Goal: Task Accomplishment & Management: Complete application form

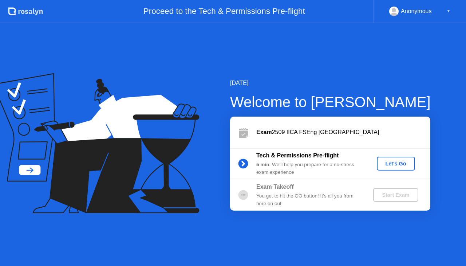
click at [395, 164] on div "Let's Go" at bounding box center [395, 163] width 32 height 6
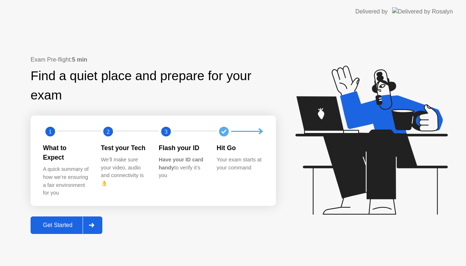
click at [73, 222] on div "Get Started" at bounding box center [58, 225] width 50 height 7
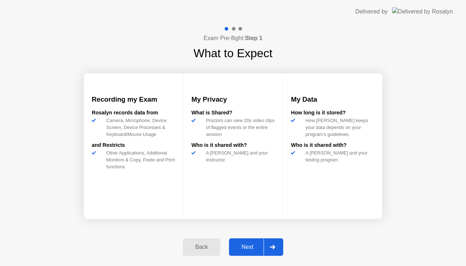
click at [252, 246] on div "Next" at bounding box center [247, 246] width 32 height 7
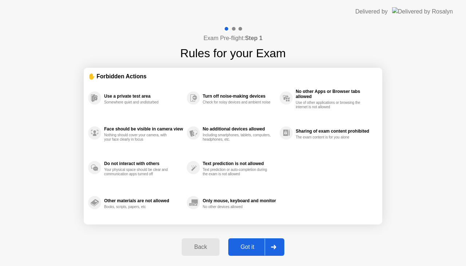
click at [248, 245] on div "Got it" at bounding box center [247, 246] width 34 height 7
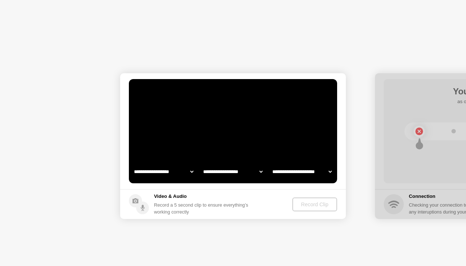
select select "**********"
select select "*******"
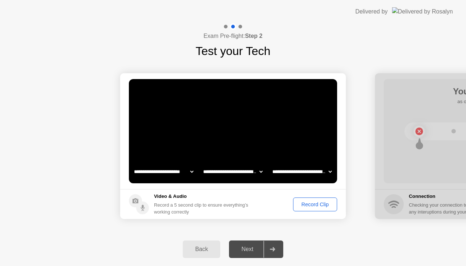
click at [299, 205] on div "Record Clip" at bounding box center [314, 204] width 39 height 6
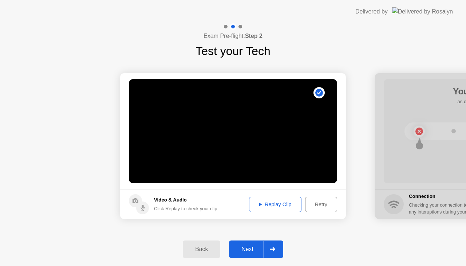
click at [280, 201] on div "Replay Clip" at bounding box center [274, 204] width 47 height 6
click at [251, 247] on div "Next" at bounding box center [247, 249] width 32 height 7
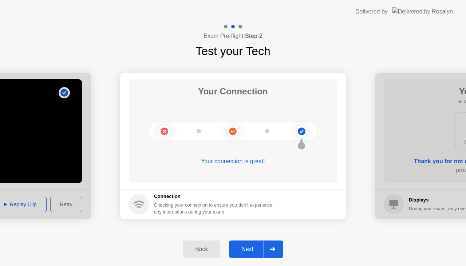
click at [251, 250] on div "Next" at bounding box center [247, 249] width 32 height 7
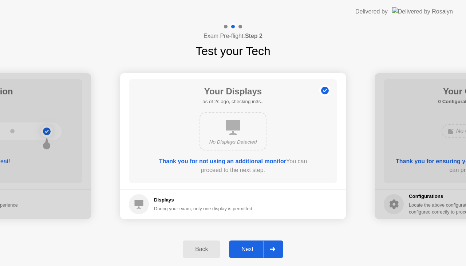
click at [248, 247] on div "Next" at bounding box center [247, 249] width 32 height 7
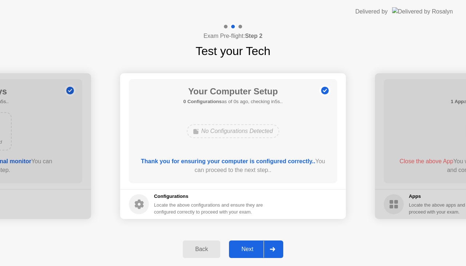
click at [247, 248] on div "Next" at bounding box center [247, 249] width 32 height 7
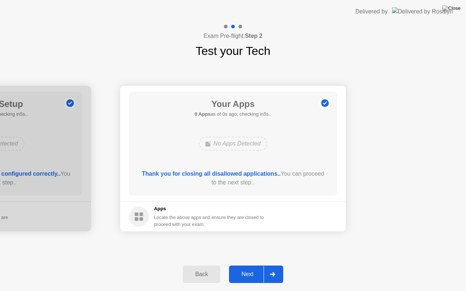
click at [252, 265] on button "Next" at bounding box center [256, 274] width 54 height 17
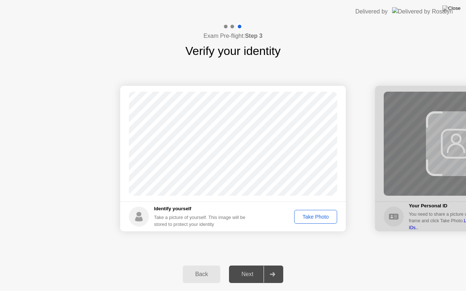
click at [319, 219] on div "Take Photo" at bounding box center [315, 217] width 38 height 6
click at [254, 265] on div "Next" at bounding box center [247, 274] width 32 height 7
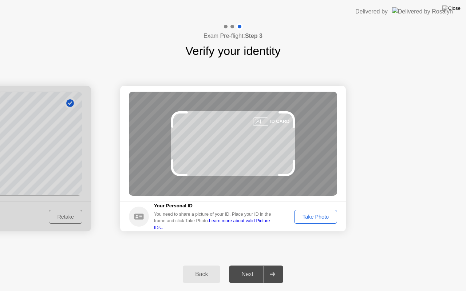
click at [309, 220] on div "Take Photo" at bounding box center [315, 217] width 38 height 6
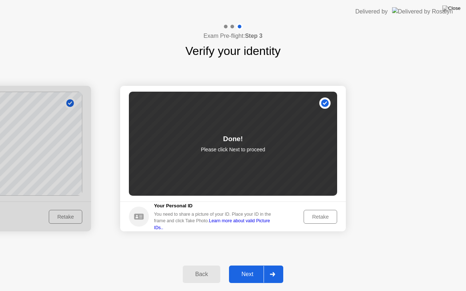
click at [251, 265] on div "Next" at bounding box center [247, 274] width 32 height 7
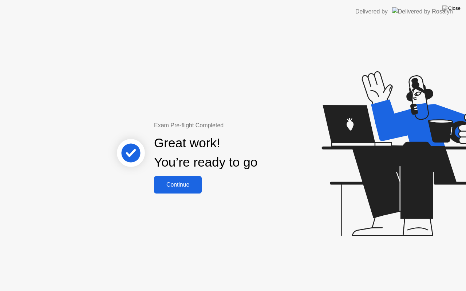
click at [167, 189] on button "Continue" at bounding box center [178, 184] width 48 height 17
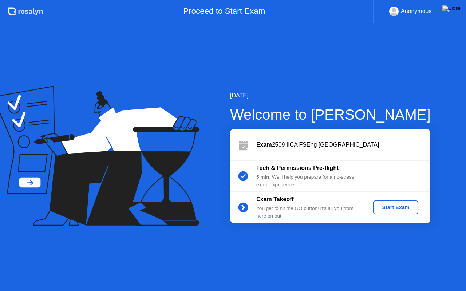
click at [382, 208] on div "Start Exam" at bounding box center [395, 207] width 39 height 6
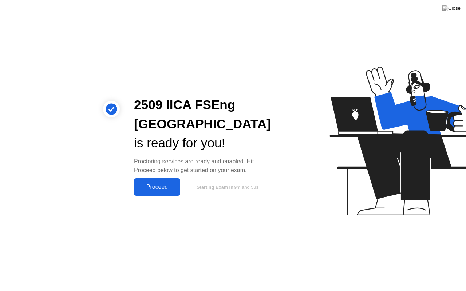
click at [164, 189] on div "Proceed" at bounding box center [157, 187] width 42 height 7
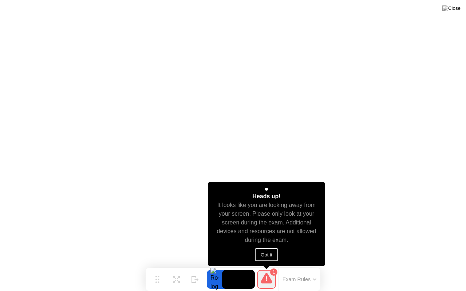
click at [274, 255] on button "Got it" at bounding box center [266, 254] width 23 height 13
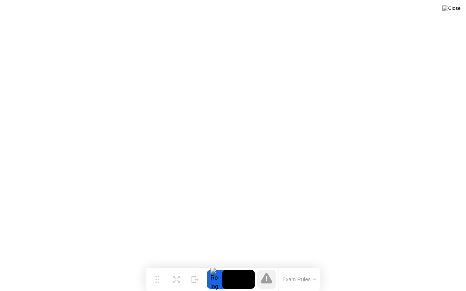
click at [313, 265] on icon at bounding box center [314, 279] width 3 height 1
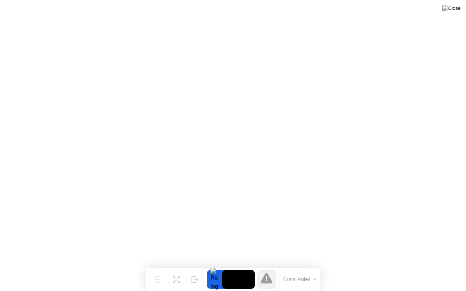
drag, startPoint x: 283, startPoint y: 270, endPoint x: 208, endPoint y: 275, distance: 74.7
click at [208, 265] on div "Move Expand Hide Exam Rules" at bounding box center [232, 279] width 175 height 23
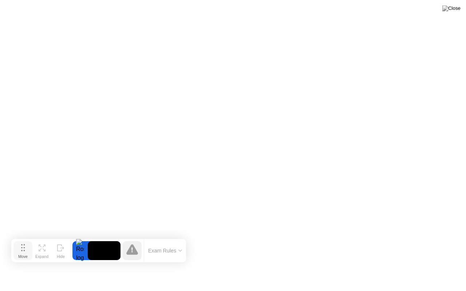
drag, startPoint x: 161, startPoint y: 277, endPoint x: 25, endPoint y: 248, distance: 139.0
click at [25, 248] on button "Move" at bounding box center [22, 250] width 19 height 19
click at [58, 254] on div "Hide" at bounding box center [59, 256] width 8 height 4
